Goal: Find contact information

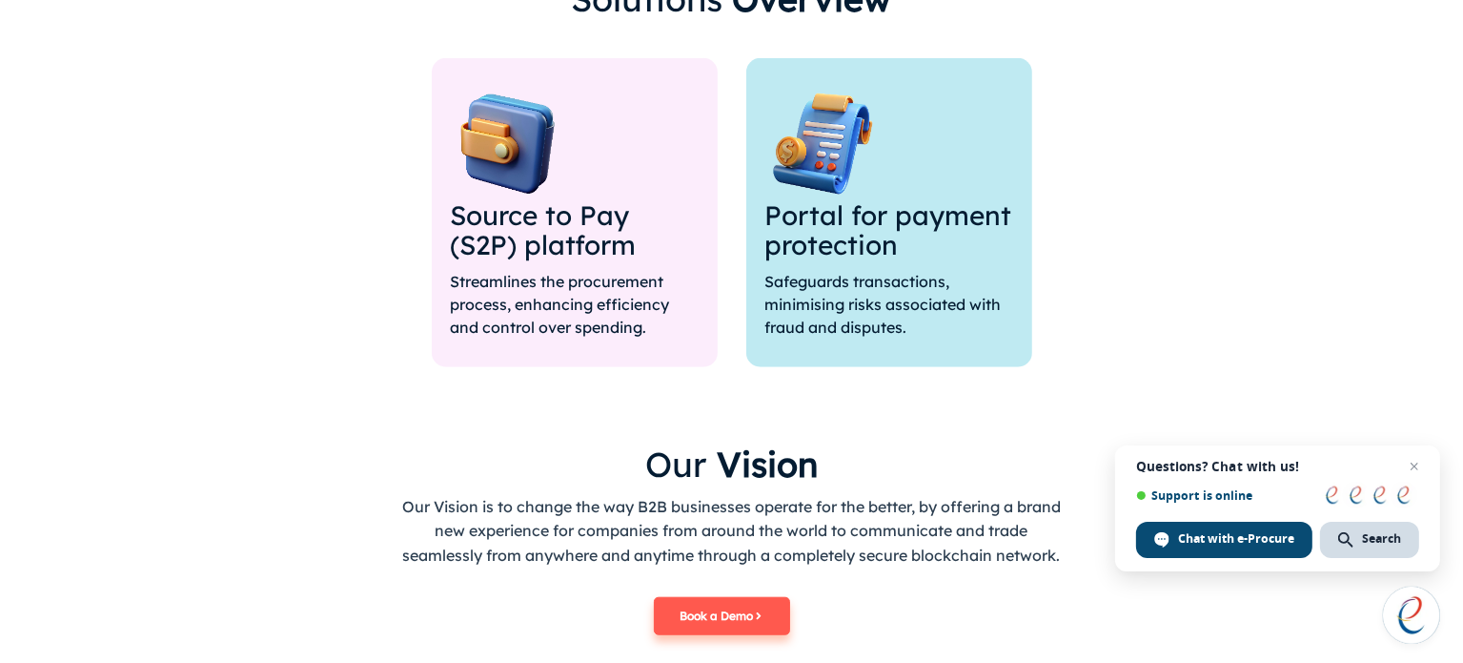
scroll to position [1525, 0]
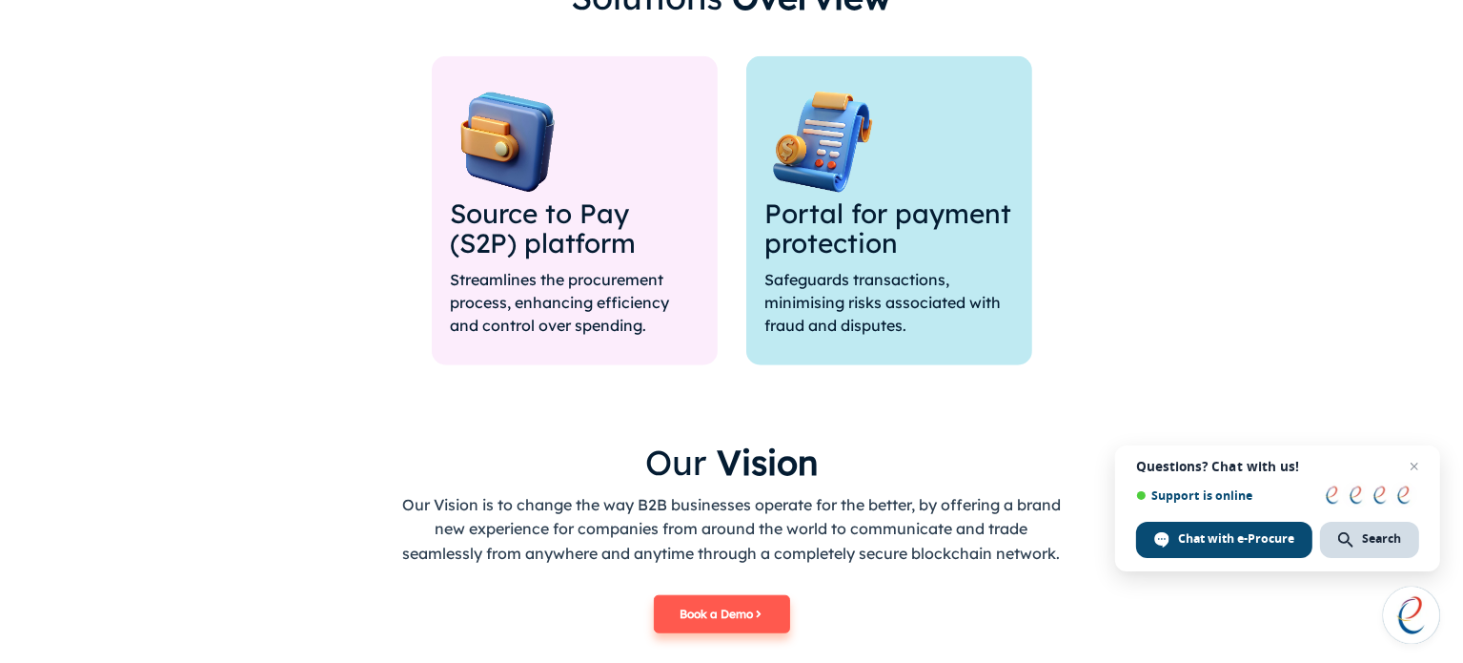
click at [938, 204] on h3 "Portal for payment protection" at bounding box center [890, 228] width 248 height 59
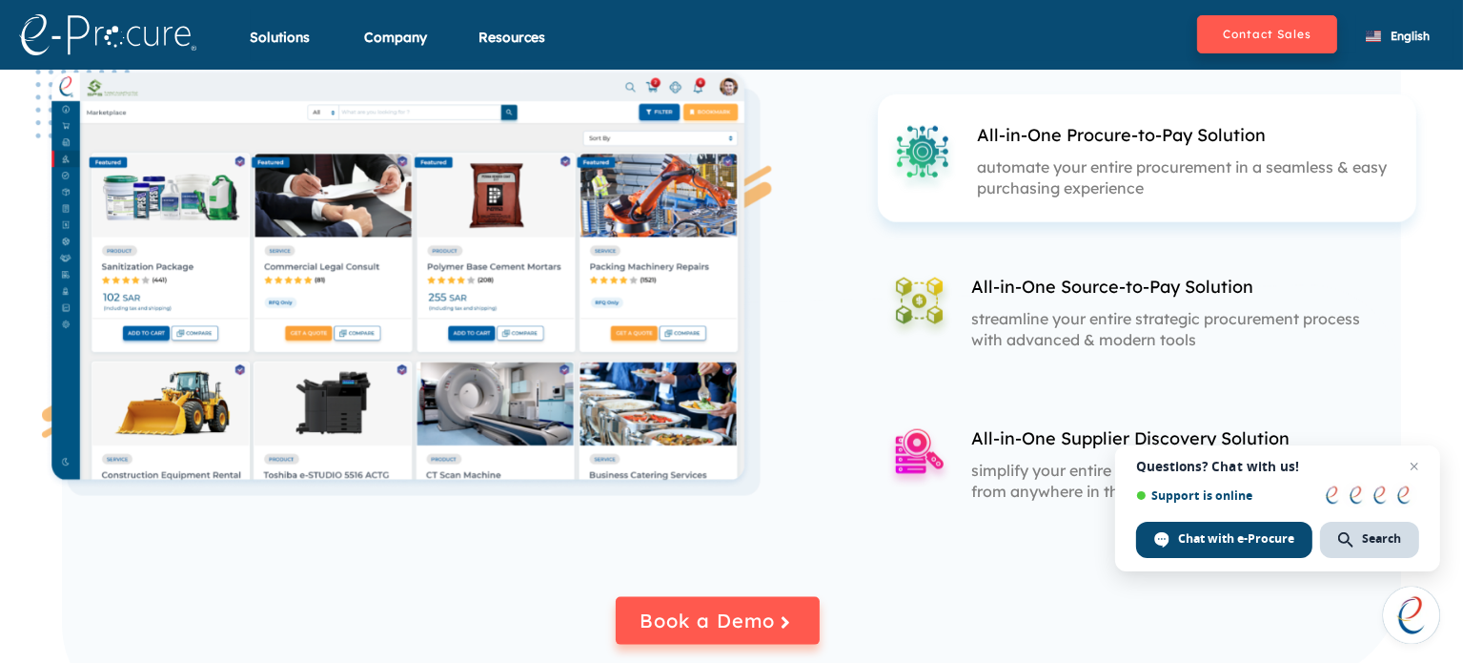
scroll to position [2288, 0]
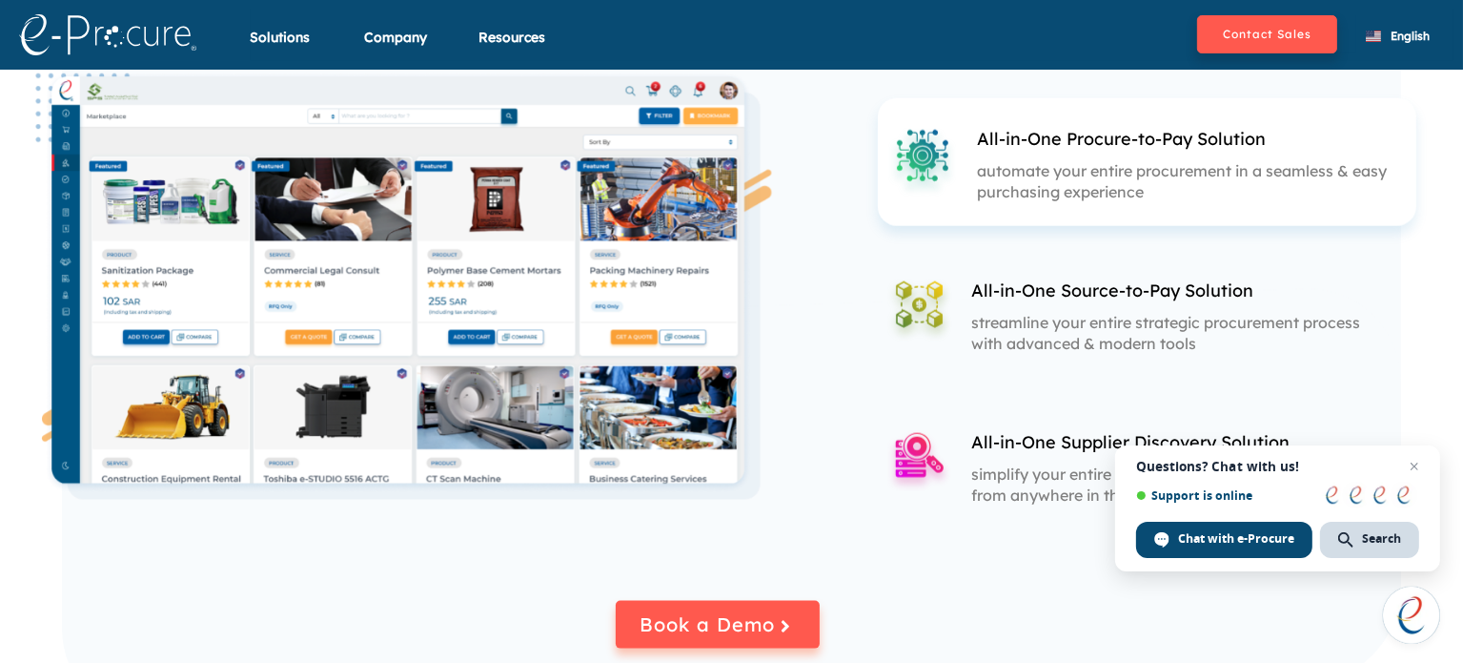
click at [981, 293] on p "All-in-One Source-to-Pay Solution" at bounding box center [1171, 290] width 401 height 24
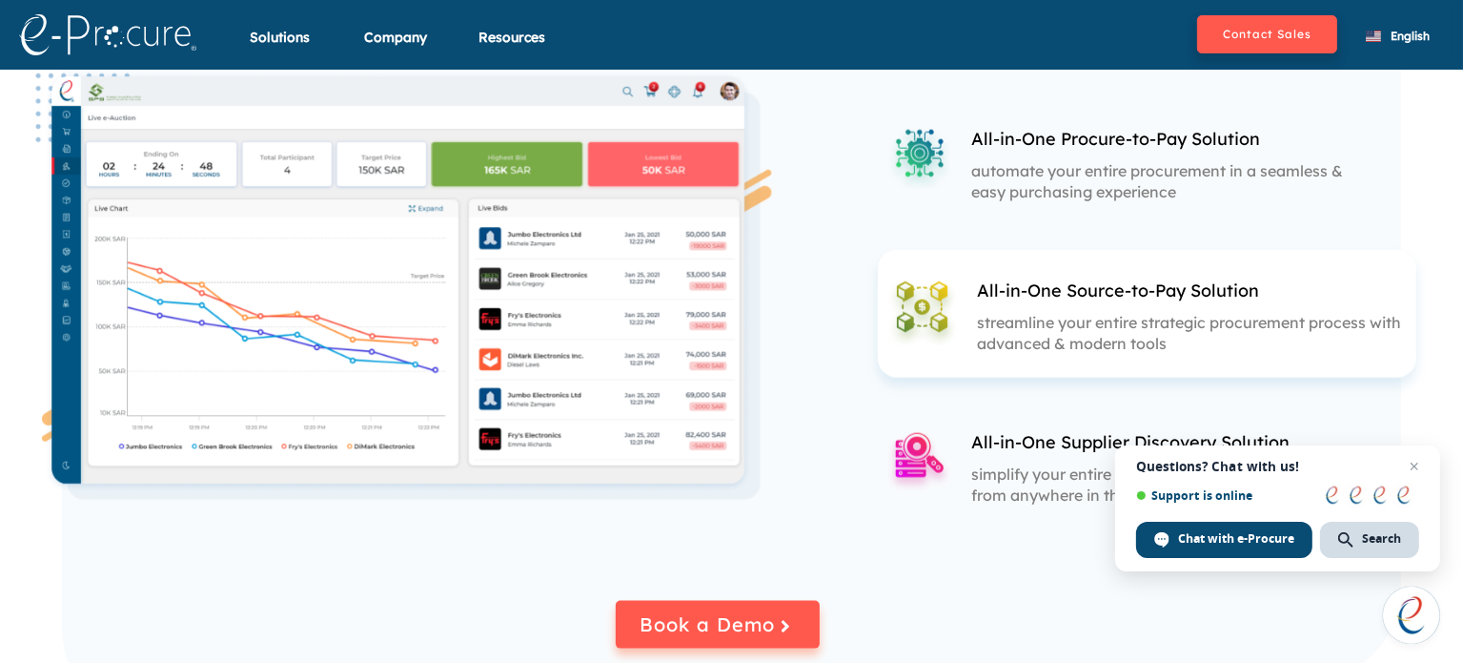
click at [1014, 172] on p "automate your entire procurement in a seamless & easy purchasing experience" at bounding box center [1171, 181] width 401 height 42
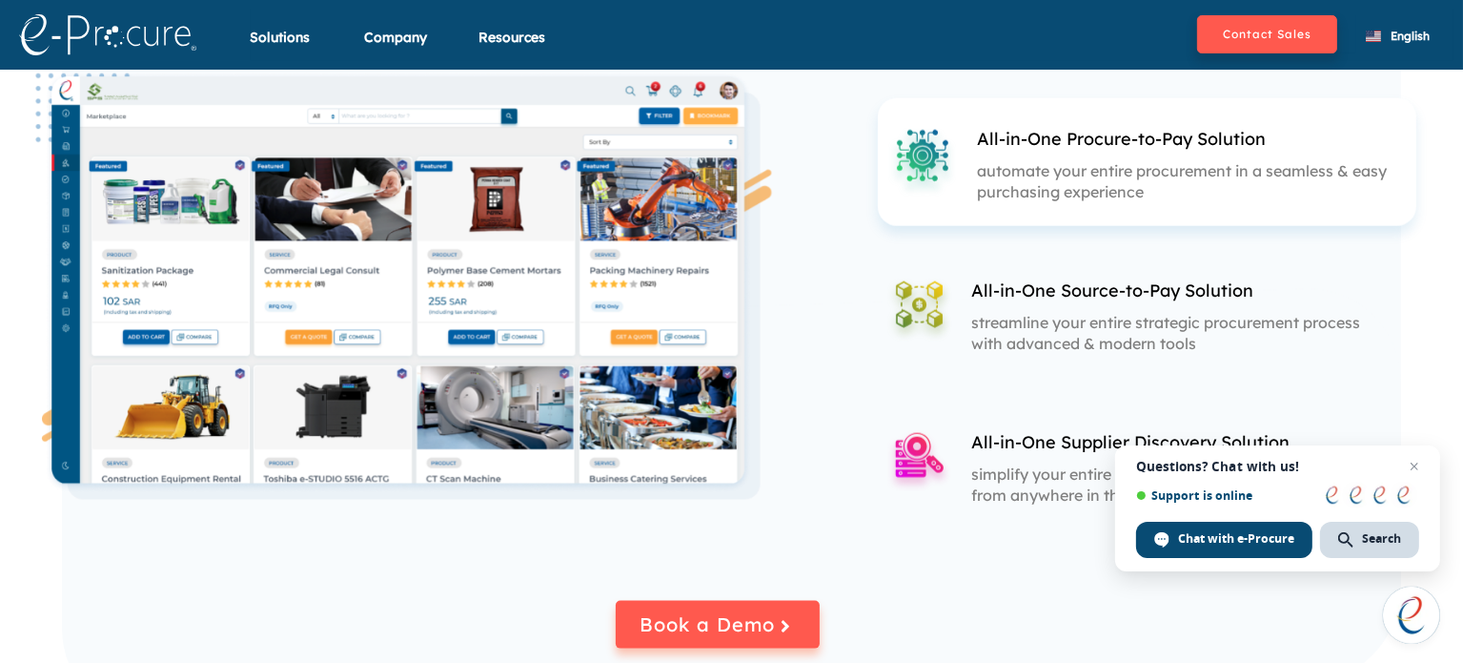
click at [976, 438] on p "All-in-One Supplier Discovery Solution" at bounding box center [1171, 442] width 401 height 24
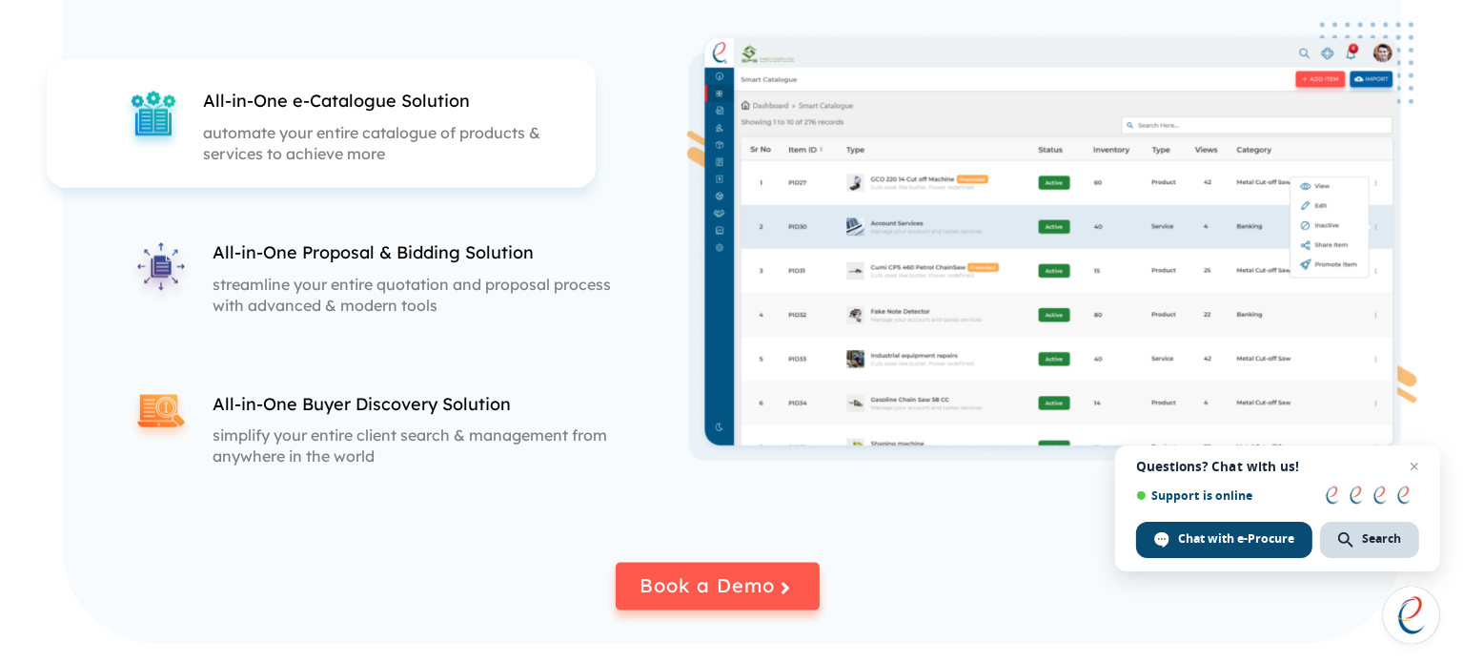
scroll to position [3241, 0]
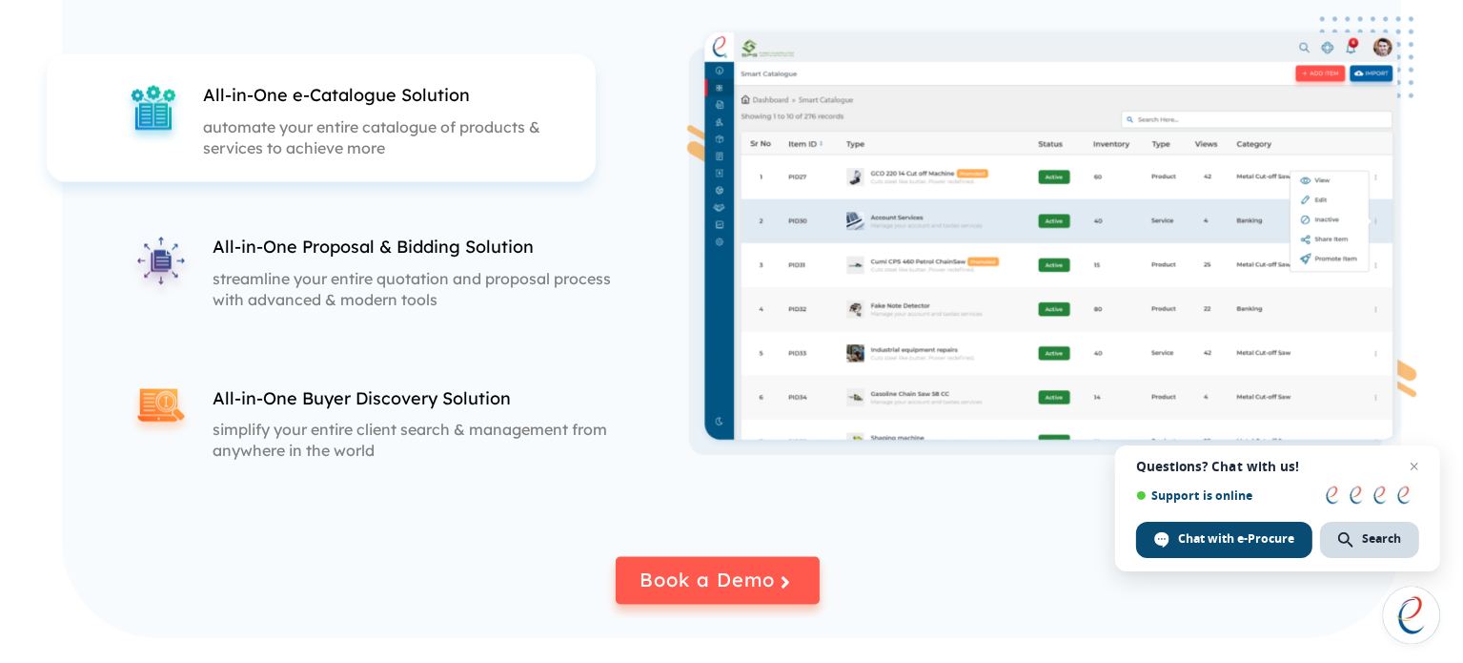
click at [387, 249] on p "All-in-One Proposal & Bidding Solution" at bounding box center [413, 247] width 401 height 24
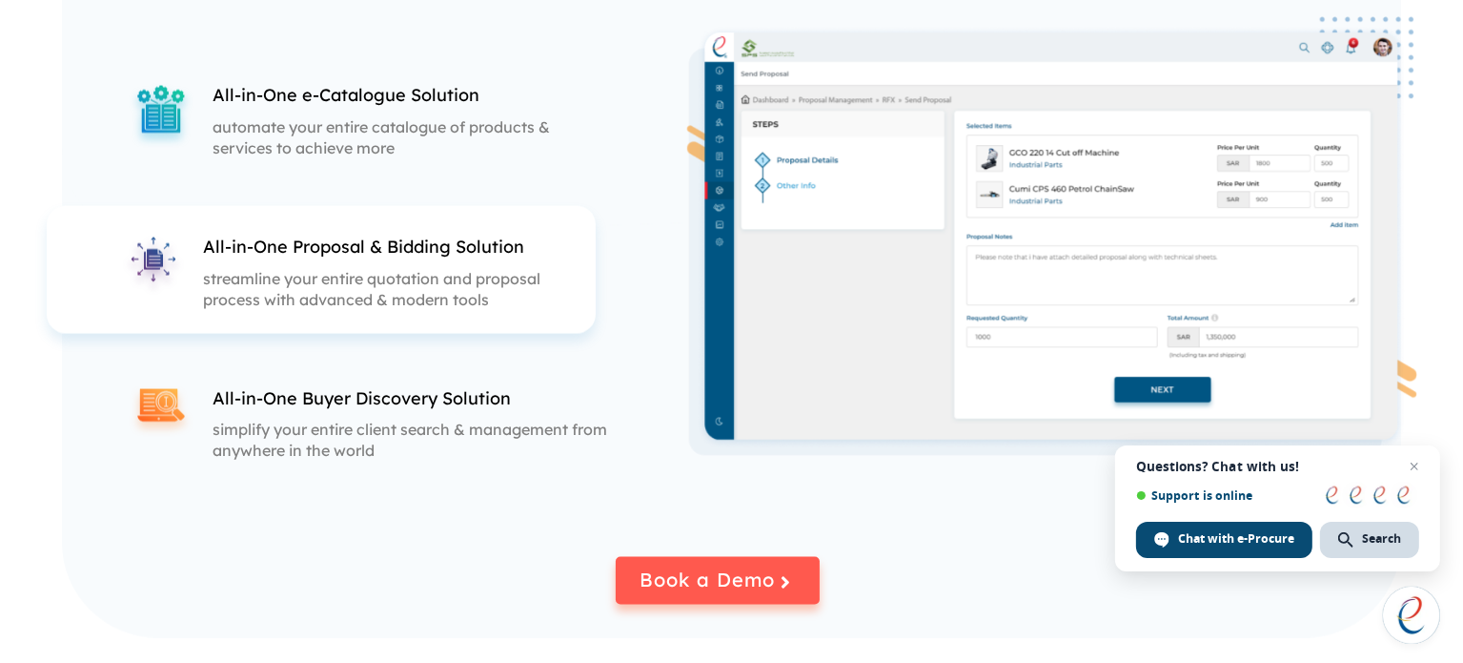
click at [434, 399] on p "All-in-One Buyer Discovery Solution" at bounding box center [413, 398] width 401 height 24
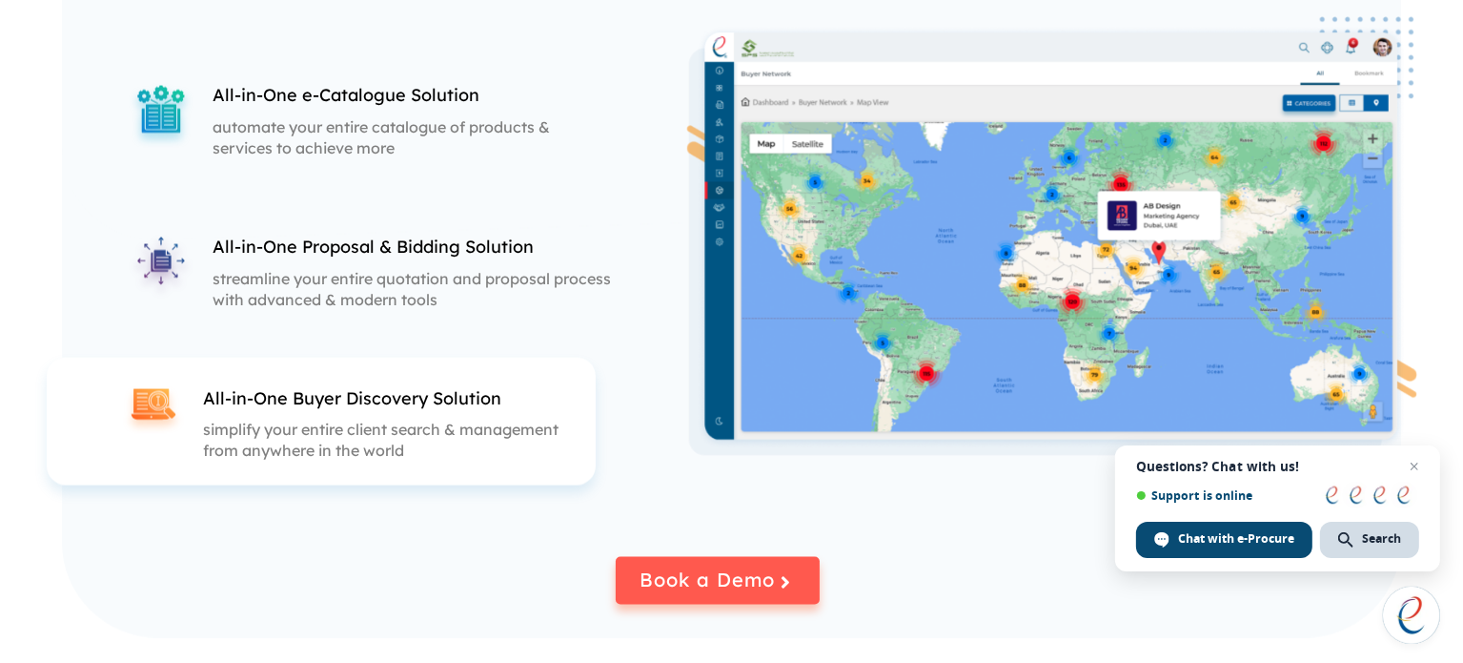
click at [458, 289] on p "streamline your entire quotation and proposal process with advanced & modern to…" at bounding box center [413, 289] width 401 height 42
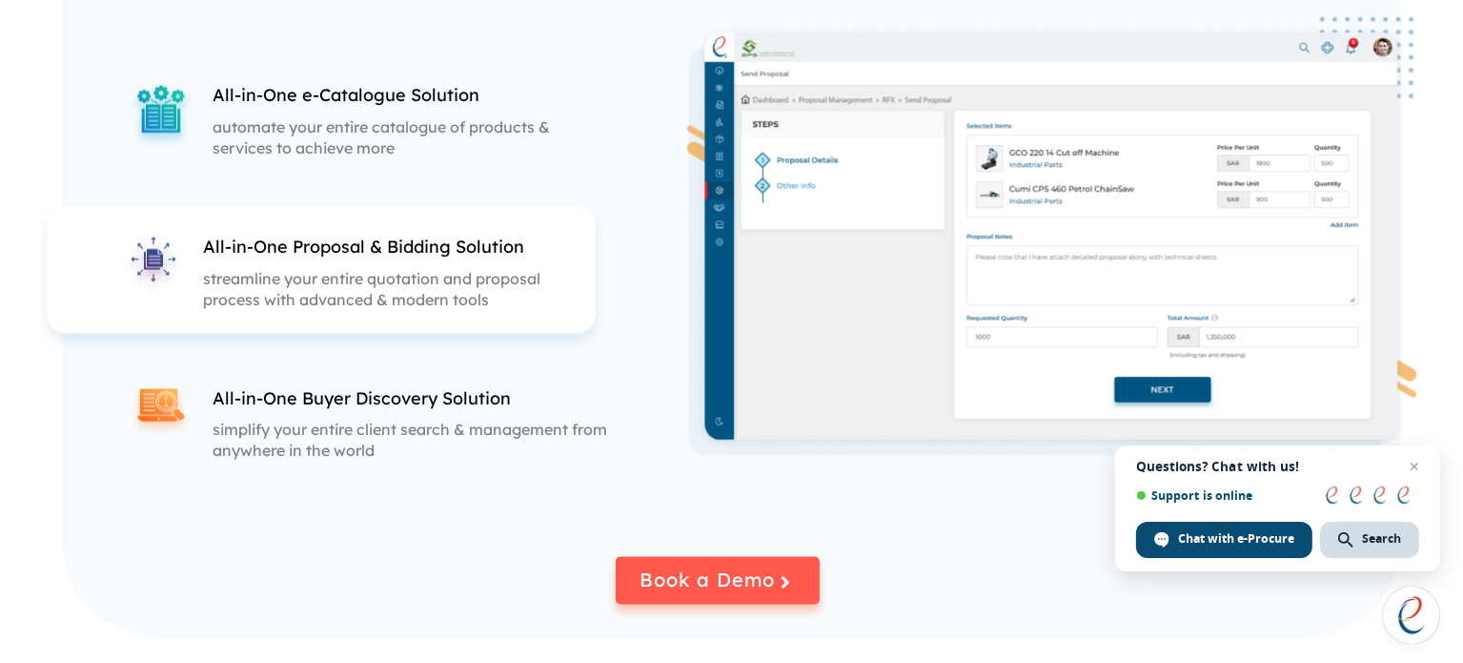
click at [431, 141] on p "automate your entire catalogue of products & services to achieve more" at bounding box center [413, 137] width 401 height 42
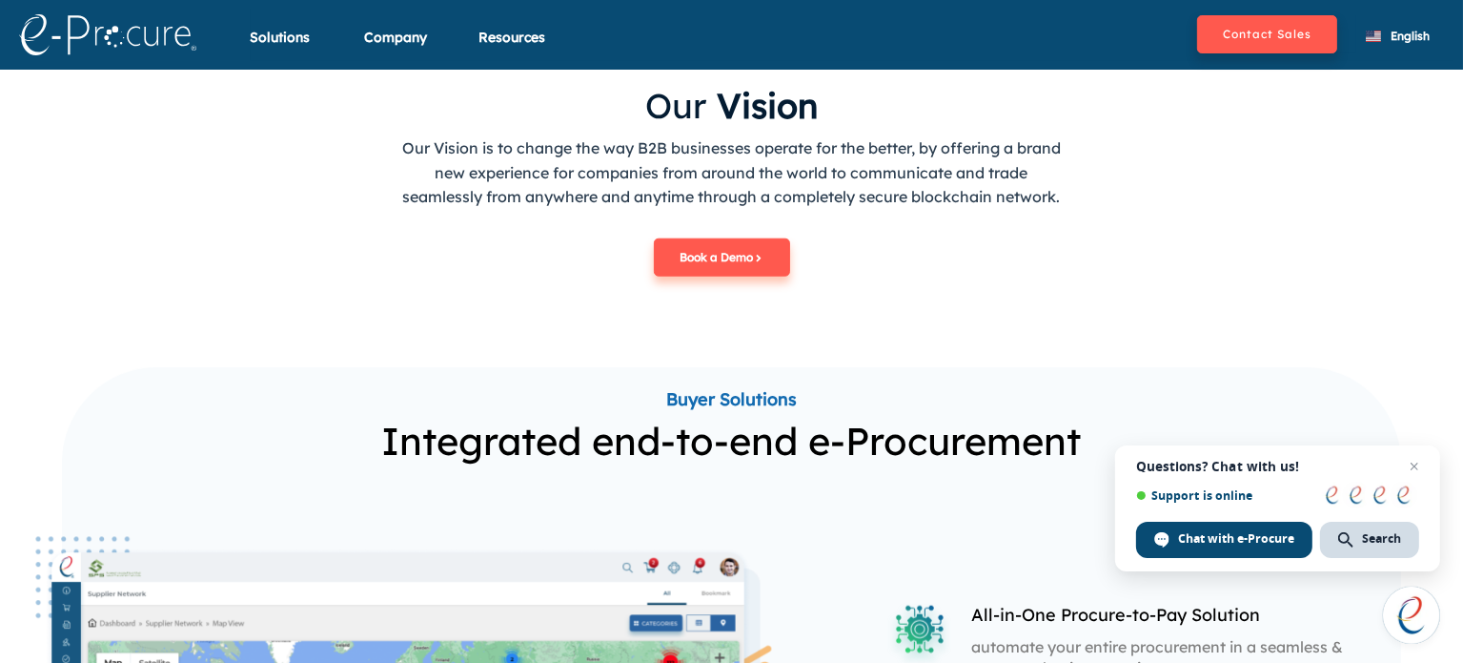
scroll to position [1811, 0]
click at [1311, 48] on button "Contact Sales" at bounding box center [1267, 34] width 140 height 38
